Goal: Navigation & Orientation: Go to known website

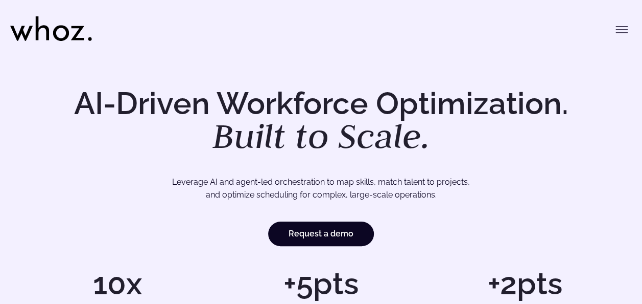
click at [81, 35] on icon at bounding box center [51, 28] width 82 height 25
click at [628, 30] on icon "Toggle menu" at bounding box center [622, 30] width 12 height 12
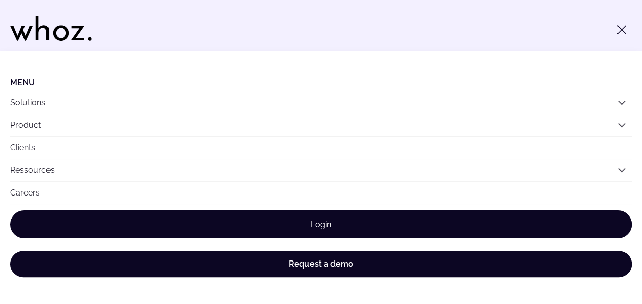
click at [341, 219] on link "Login" at bounding box center [321, 224] width 622 height 28
